Goal: Find contact information: Find contact information

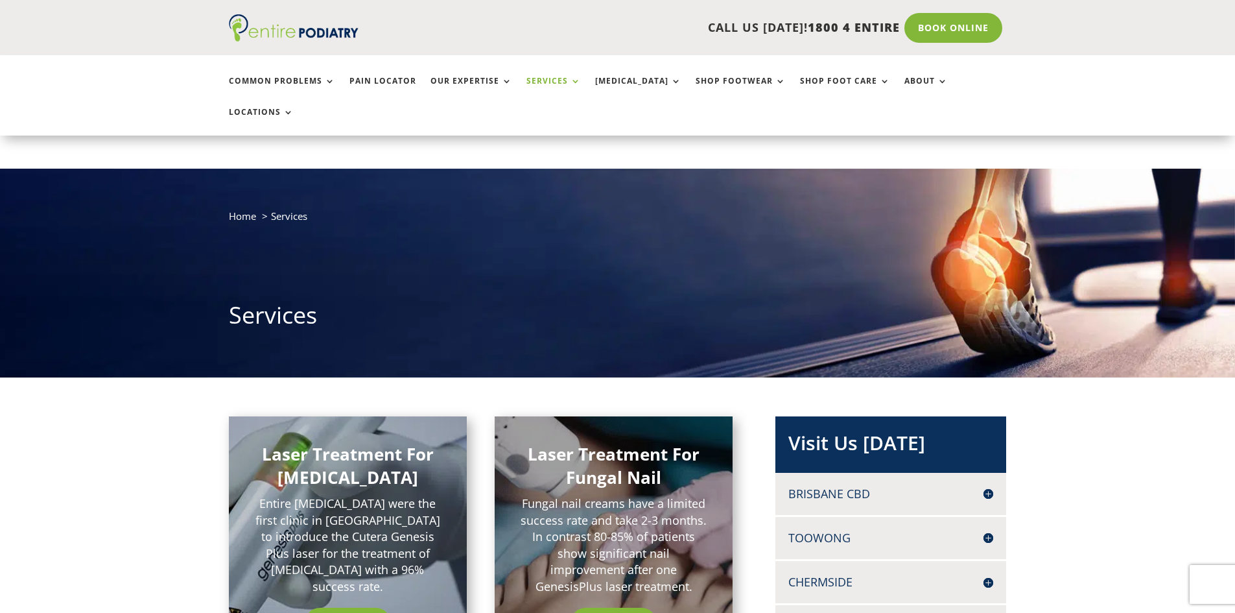
scroll to position [208, 0]
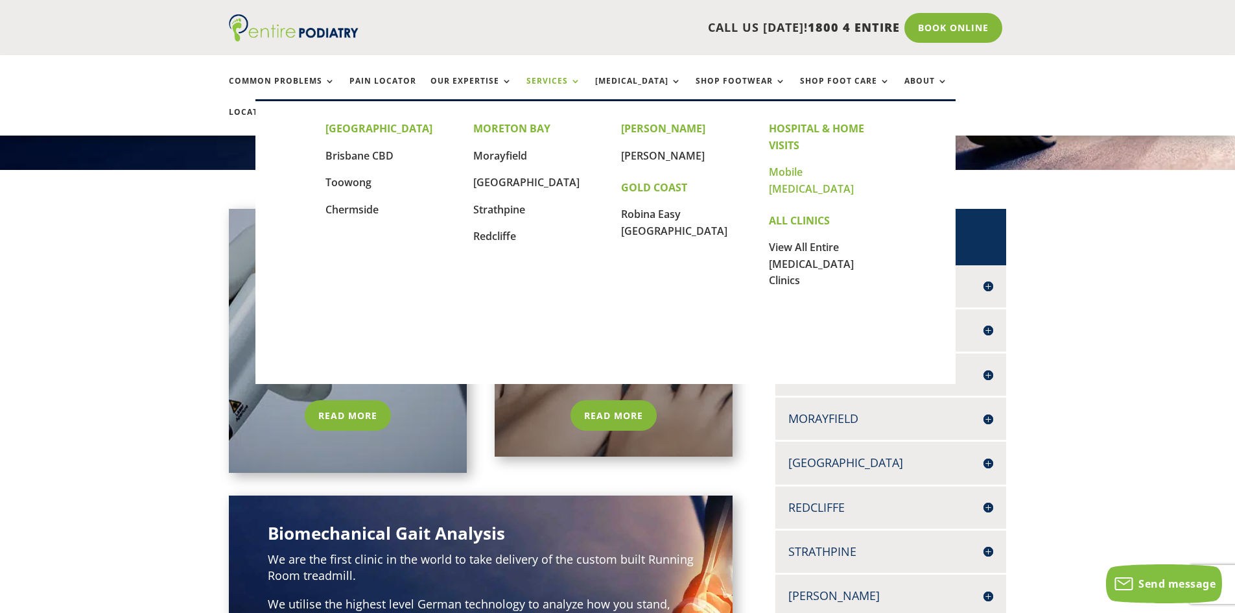
click at [831, 171] on link "Mobile [MEDICAL_DATA]" at bounding box center [811, 180] width 85 height 31
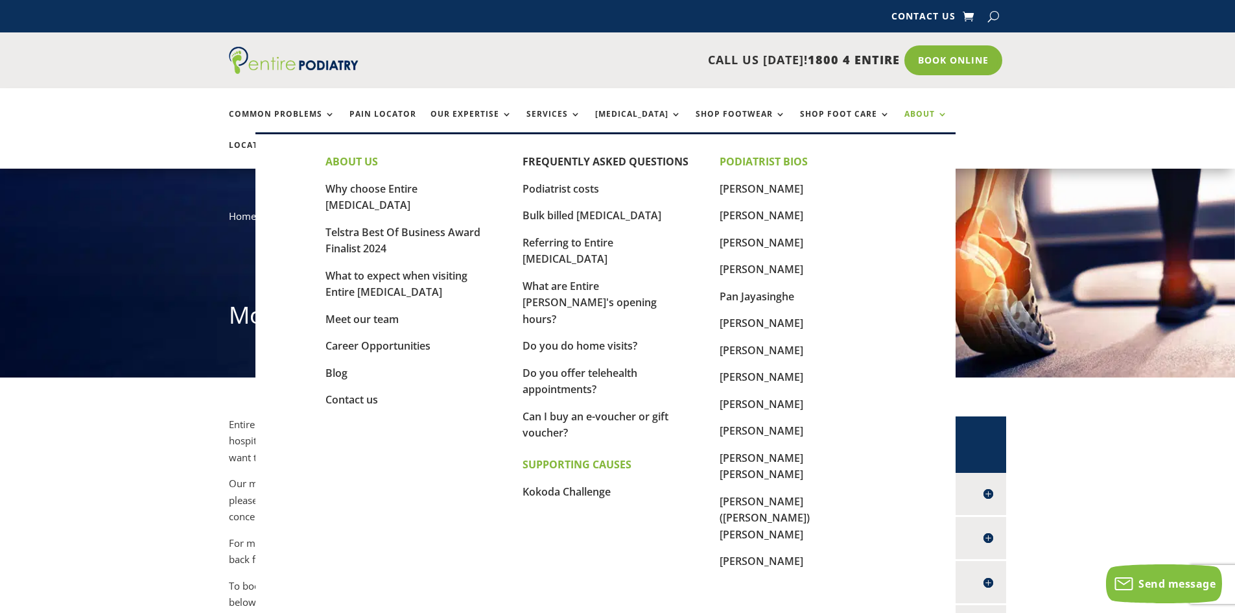
click at [905, 110] on link "About" at bounding box center [926, 124] width 43 height 28
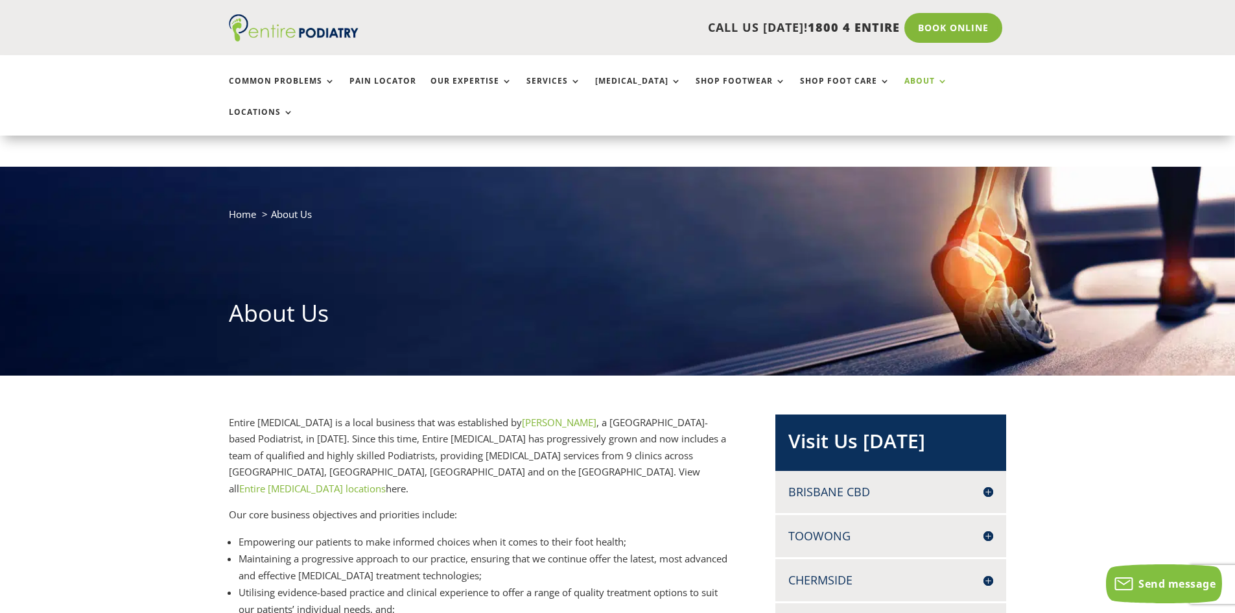
scroll to position [311, 0]
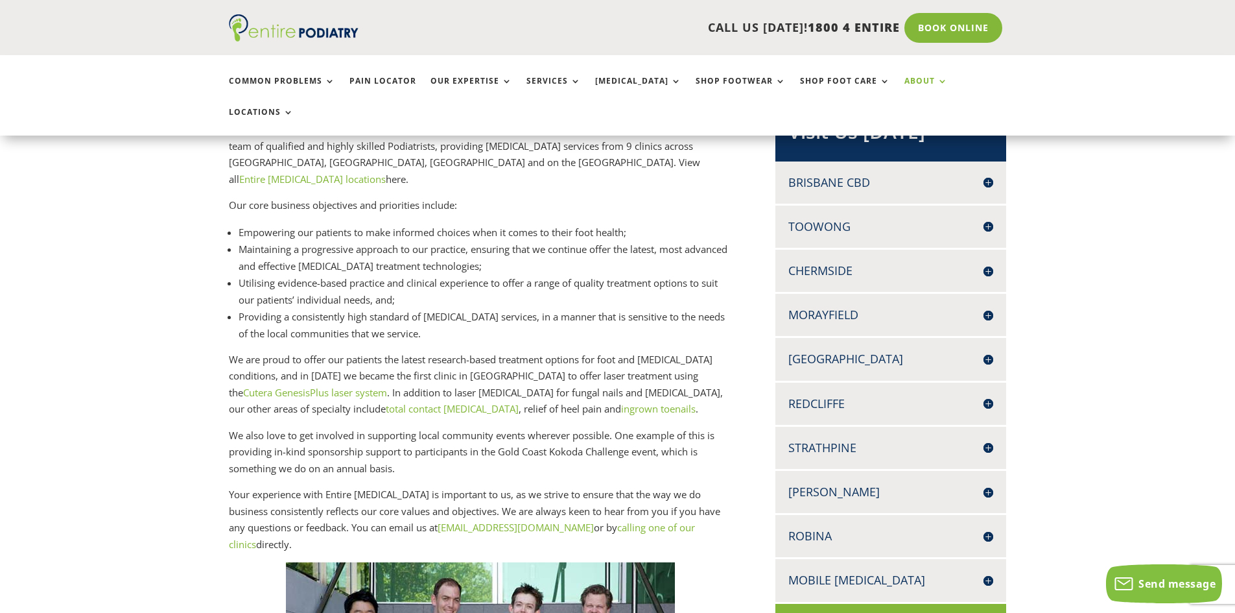
click at [1167, 274] on div "Entire Podiatry is a local business that was established by Chris Hope , a Bris…" at bounding box center [617, 576] width 1235 height 1021
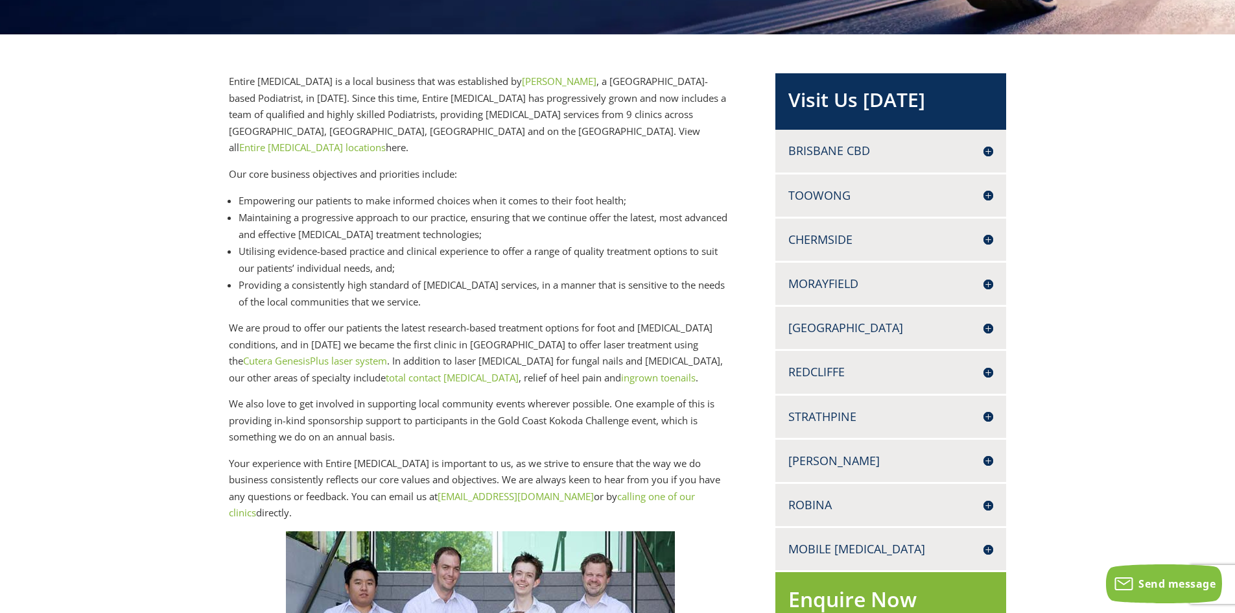
scroll to position [0, 0]
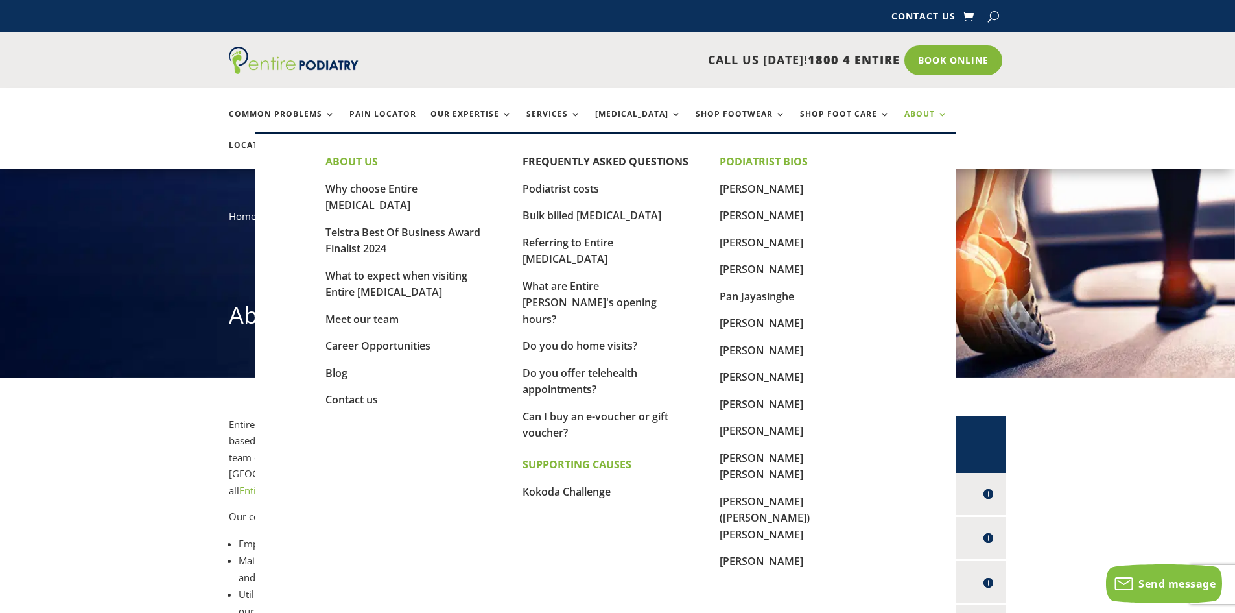
click at [912, 112] on link "About" at bounding box center [926, 124] width 43 height 28
click at [375, 392] on link "Contact us" at bounding box center [352, 399] width 53 height 14
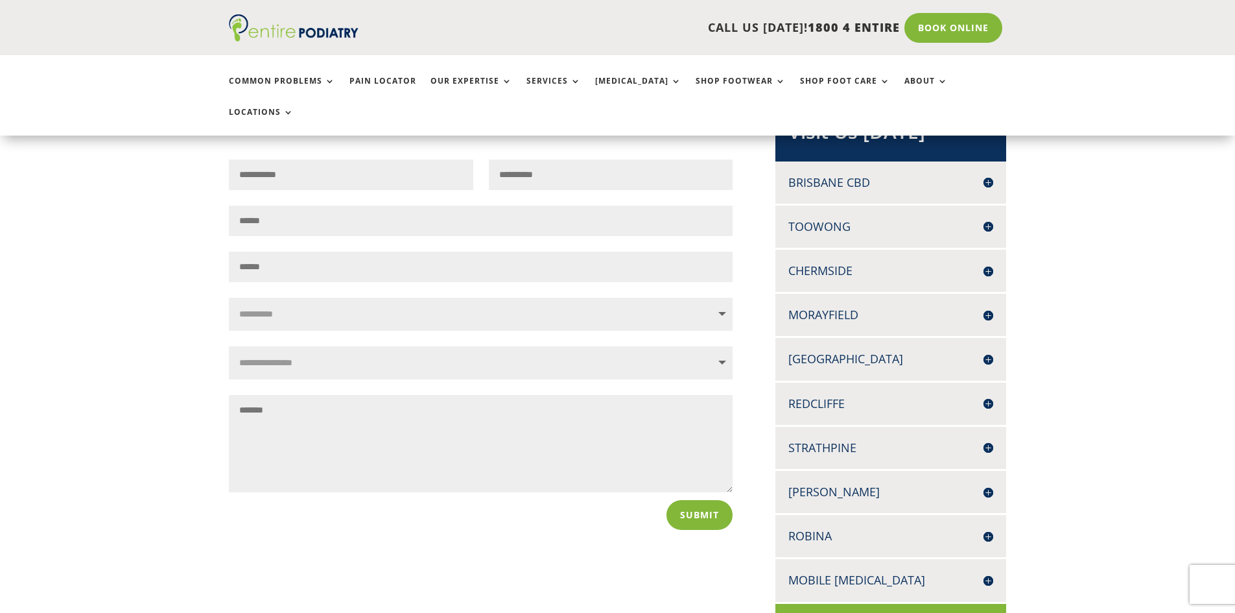
click at [989, 440] on h4 "Strathpine" at bounding box center [891, 448] width 205 height 16
